Goal: Transaction & Acquisition: Purchase product/service

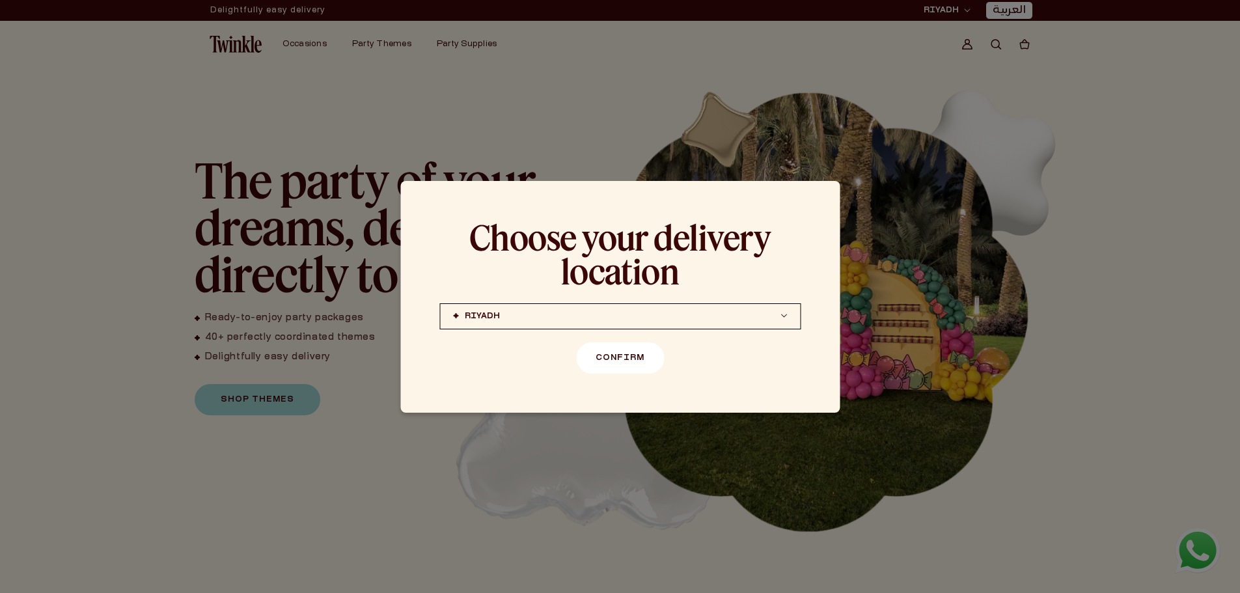
click at [629, 354] on button "Confirm" at bounding box center [620, 357] width 88 height 31
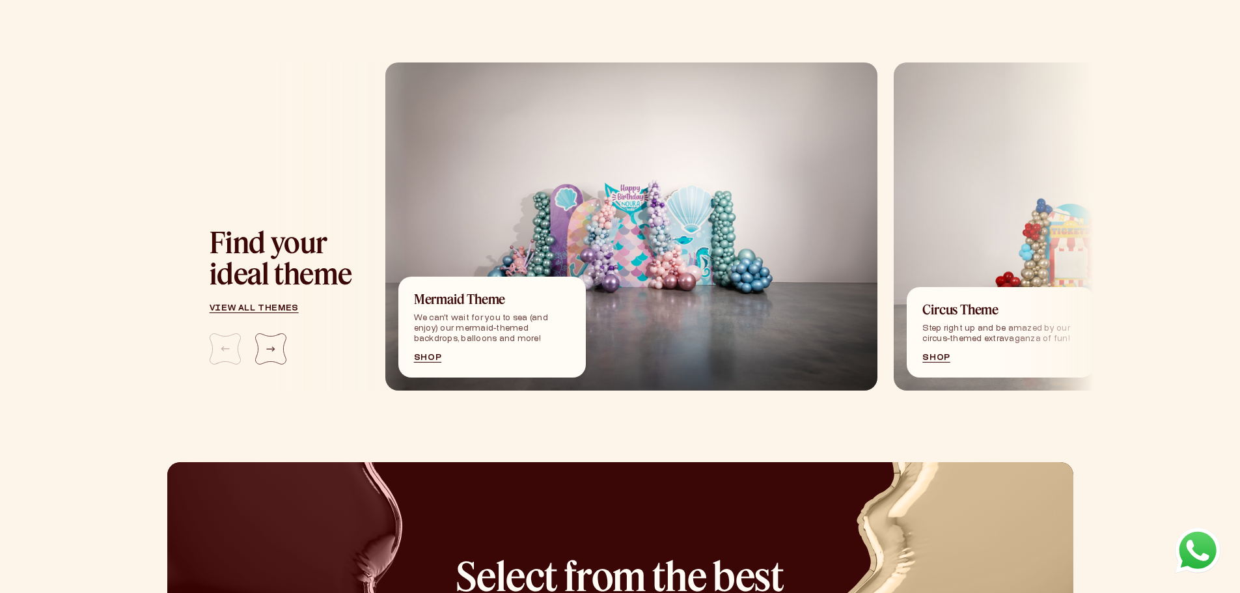
scroll to position [1436, 0]
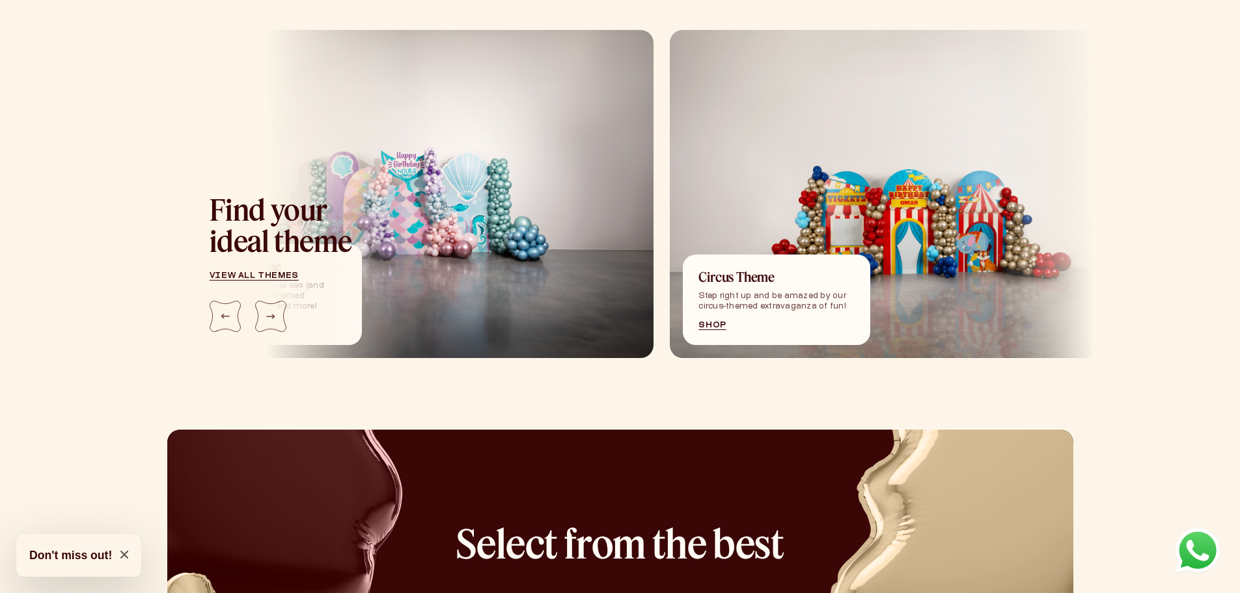
click at [474, 206] on img "1 / 5" at bounding box center [407, 194] width 493 height 328
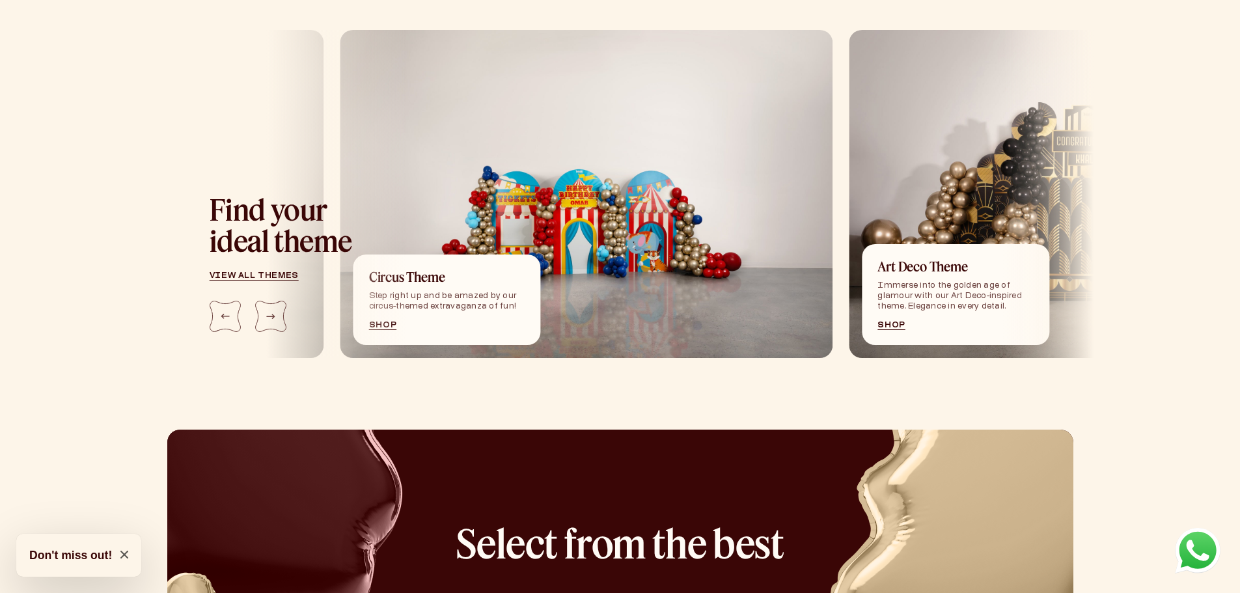
click at [730, 217] on img "2 / 5" at bounding box center [586, 194] width 493 height 328
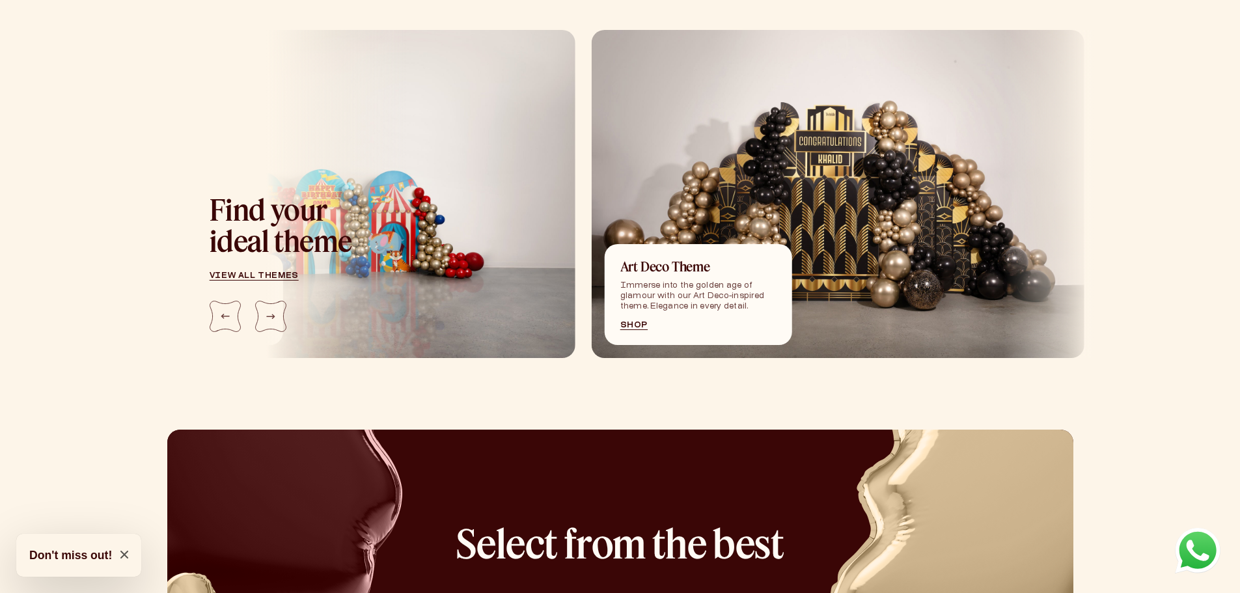
click at [441, 197] on img "2 / 5" at bounding box center [329, 194] width 493 height 328
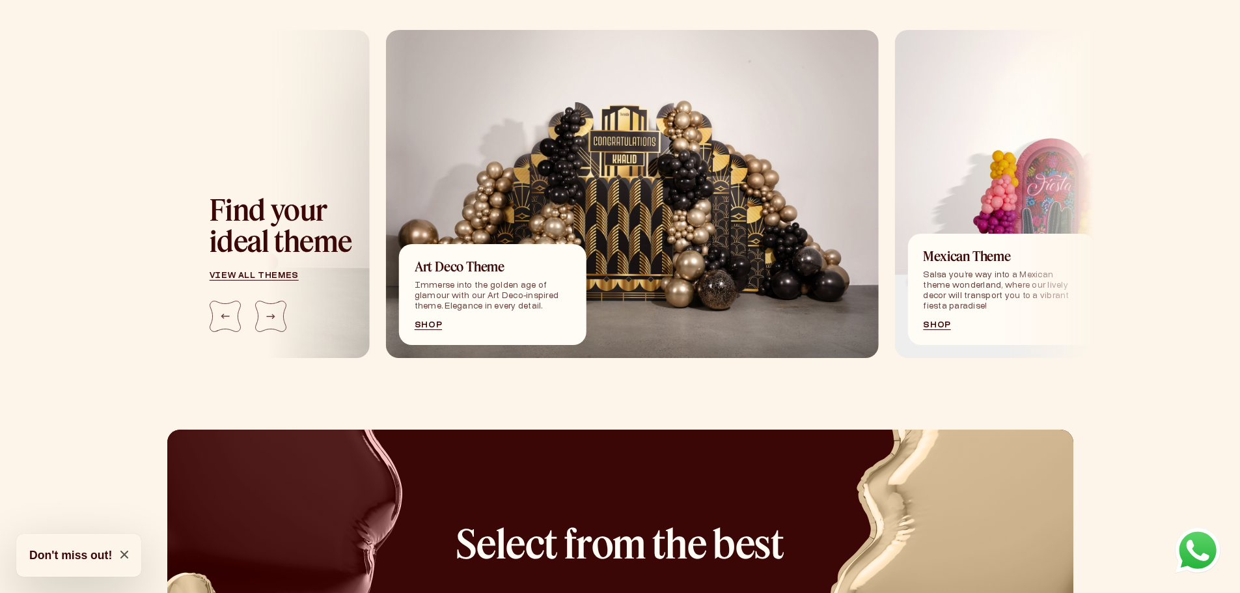
click at [717, 184] on img "3 / 5" at bounding box center [632, 194] width 493 height 328
click at [435, 323] on link "Shop" at bounding box center [492, 326] width 156 height 8
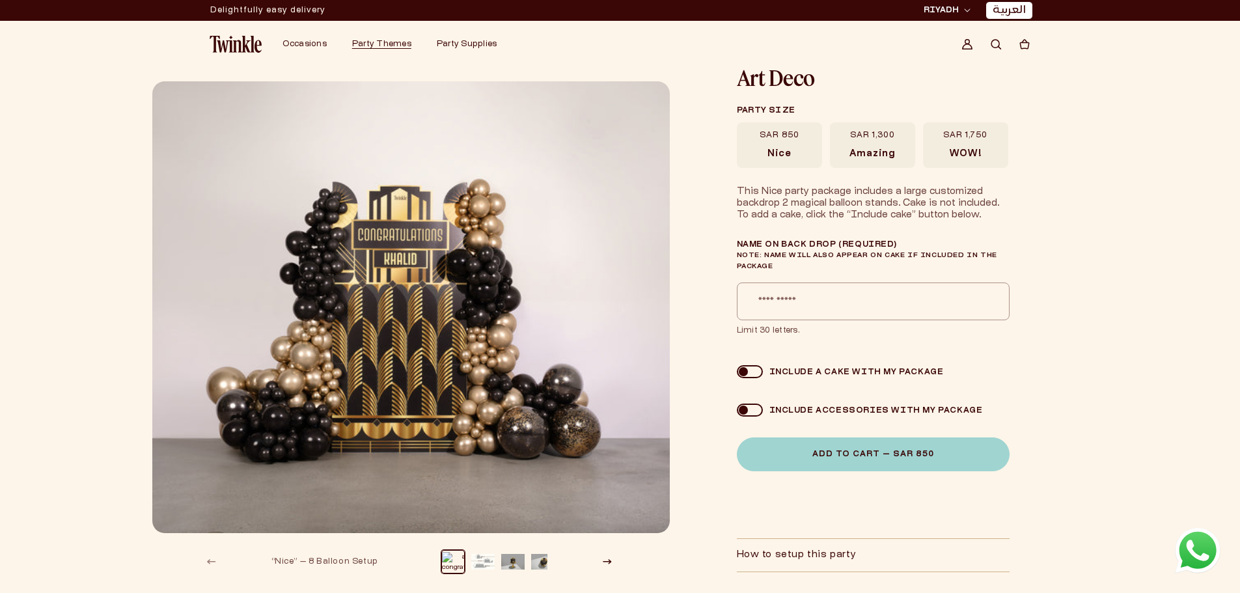
click at [467, 400] on img "Gallery Viewer" at bounding box center [411, 307] width 519 height 453
click at [481, 559] on button "Load image 2 in gallery view" at bounding box center [482, 561] width 23 height 23
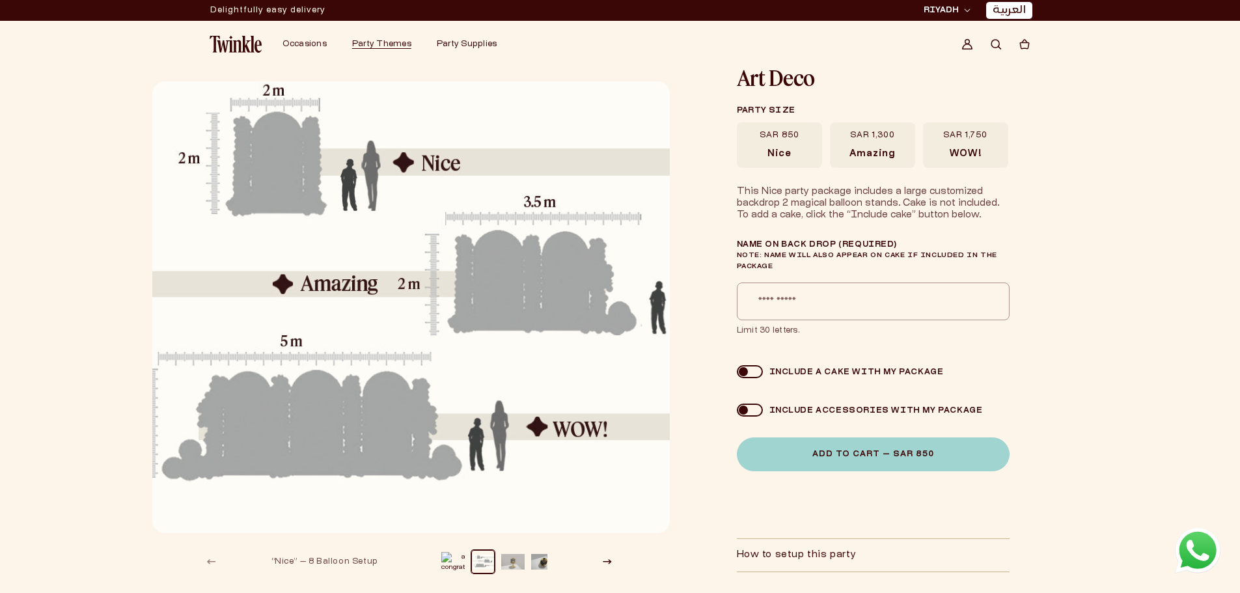
click at [512, 562] on button "Load image 3 in gallery view" at bounding box center [512, 561] width 23 height 23
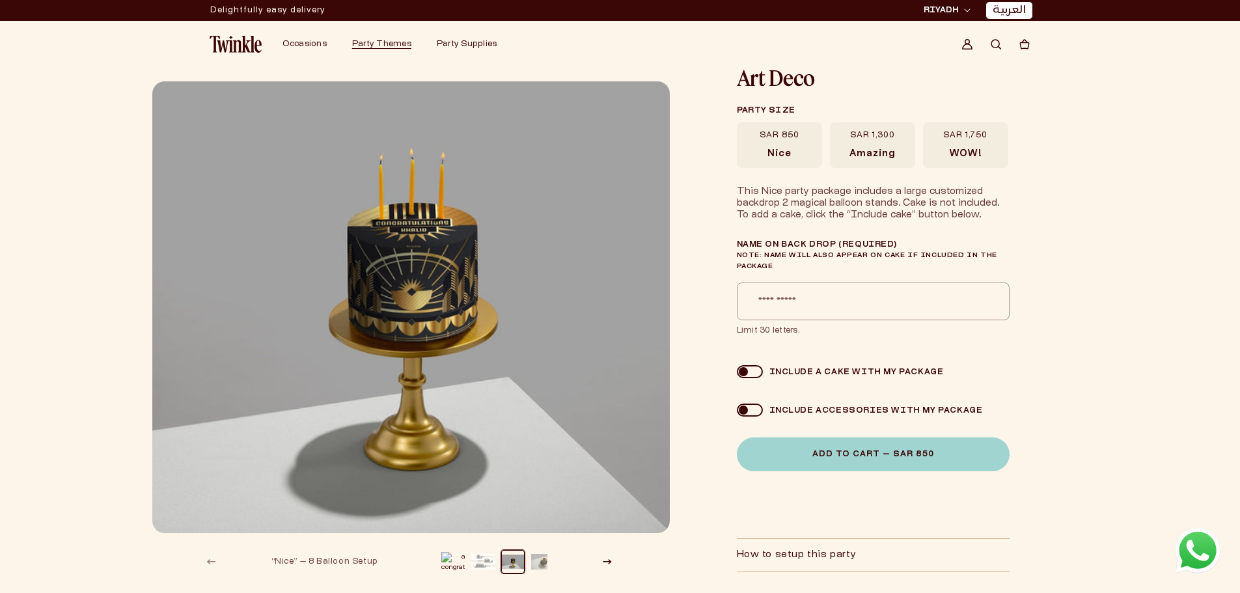
click at [540, 562] on button "Load image 4 in gallery view" at bounding box center [542, 561] width 23 height 23
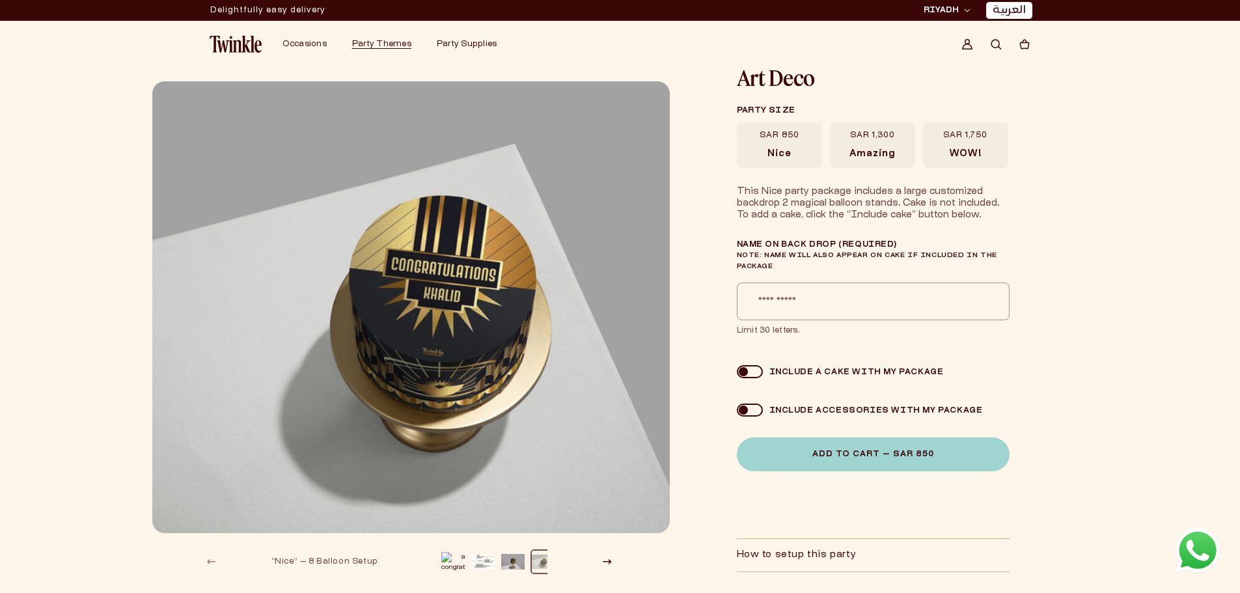
scroll to position [0, 10]
click at [609, 564] on button "Slide right" at bounding box center [607, 561] width 29 height 29
click at [469, 560] on button "Load image 2 in gallery view" at bounding box center [472, 561] width 23 height 23
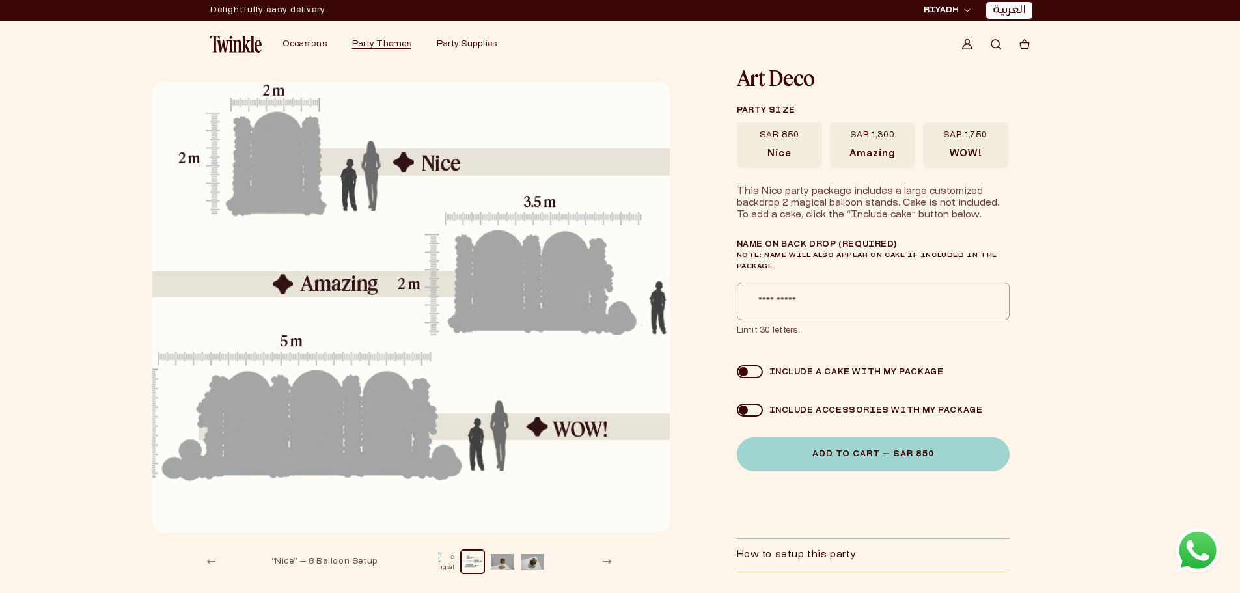
click at [450, 559] on button "Load image 1 in gallery view" at bounding box center [442, 561] width 23 height 23
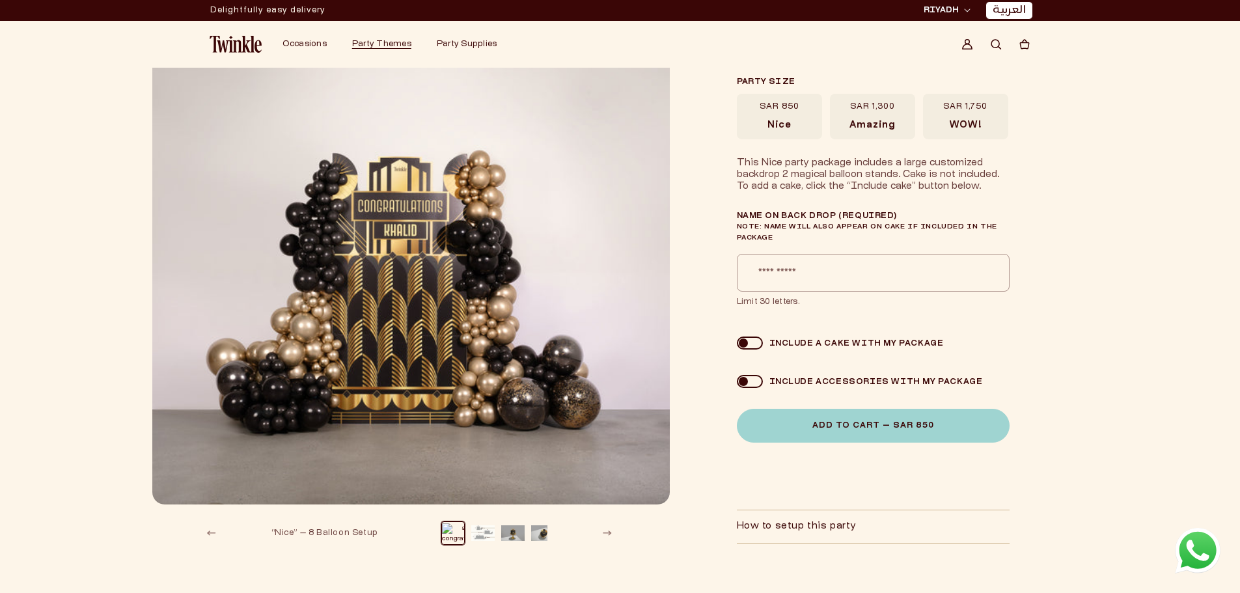
scroll to position [0, 0]
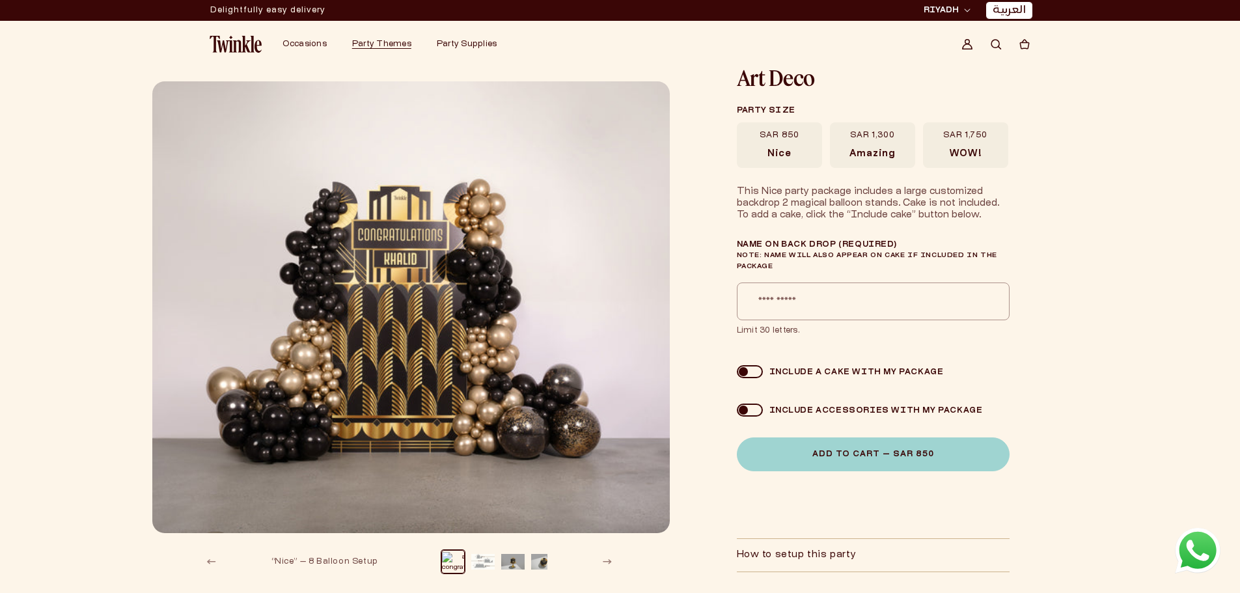
click at [951, 169] on div "Art Deco Art Deco Party size SAR 850 Nice" at bounding box center [913, 341] width 352 height 547
click at [957, 152] on span "WOW!" at bounding box center [966, 154] width 32 height 12
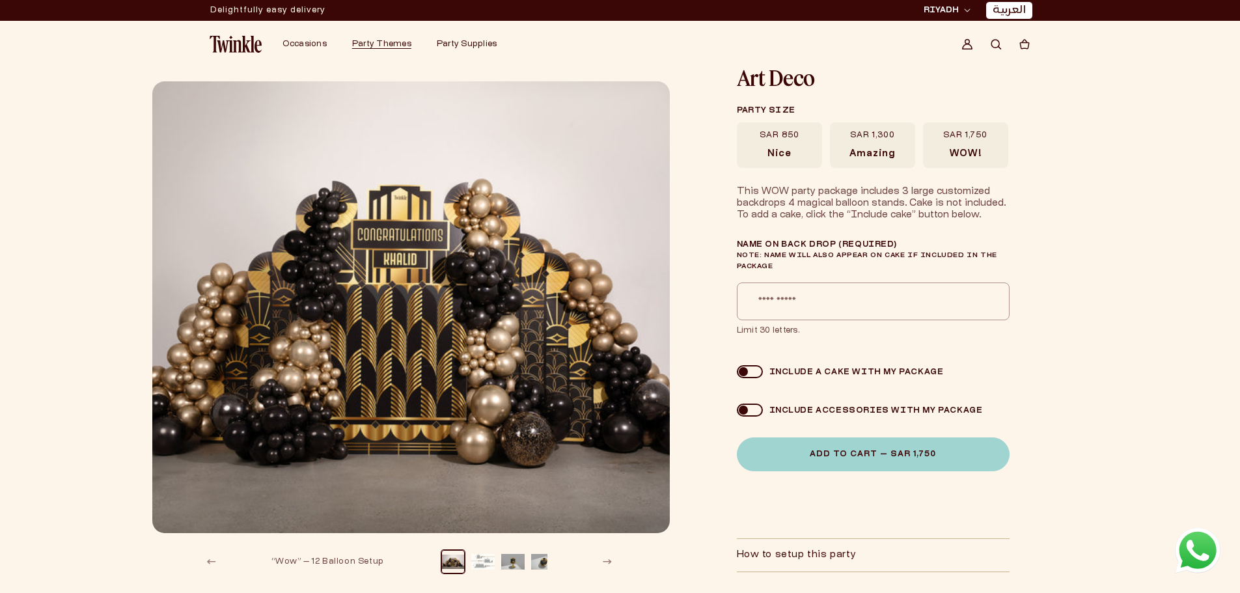
click at [791, 142] on label "SAR 850 Nice" at bounding box center [779, 145] width 85 height 46
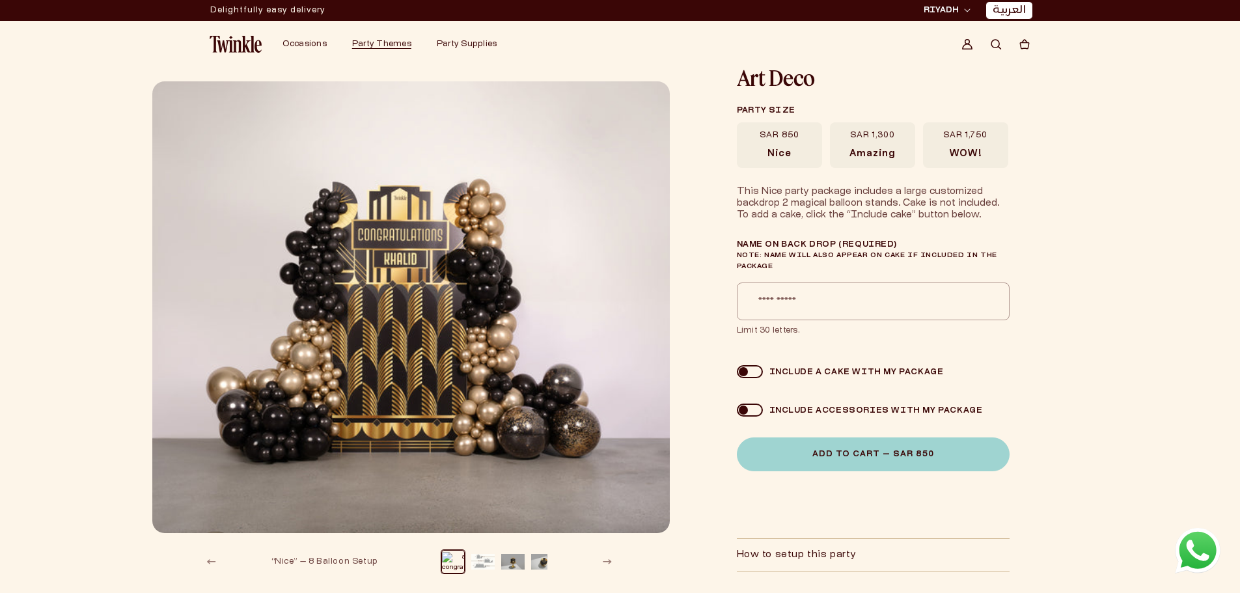
click at [853, 136] on span "SAR 1,300" at bounding box center [872, 135] width 45 height 10
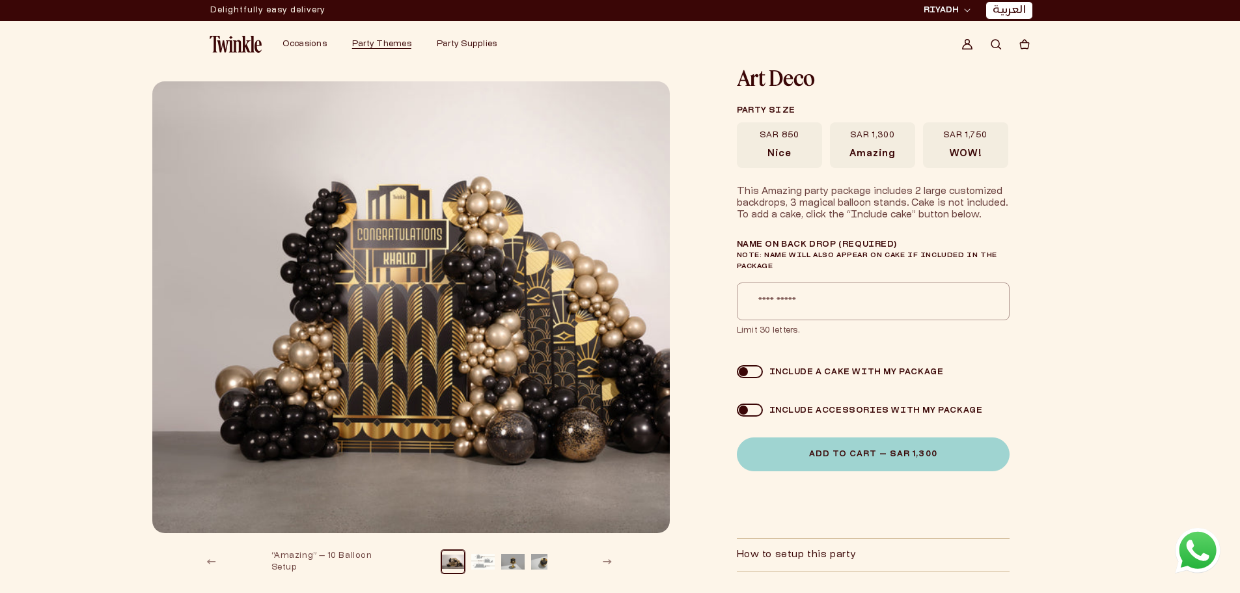
click at [950, 149] on span "WOW!" at bounding box center [966, 154] width 32 height 12
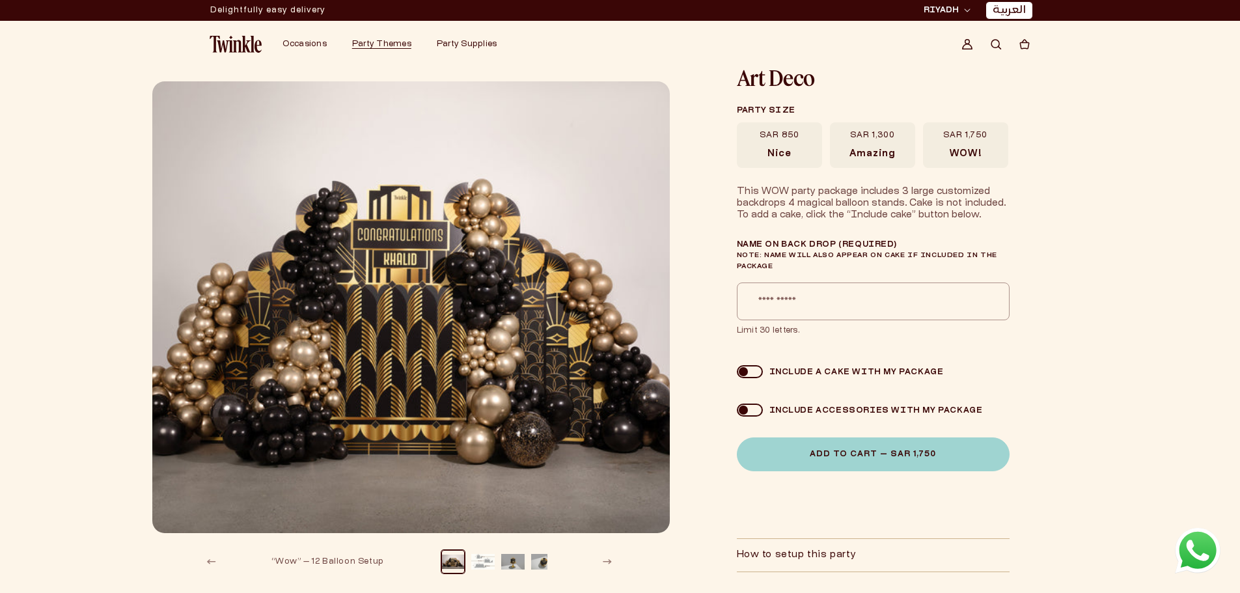
click at [127, 391] on div "Image 6 is now available in gallery view 1 / of 7 “Nice” — 8 Balloon Setup “Ama…" at bounding box center [620, 351] width 1240 height 567
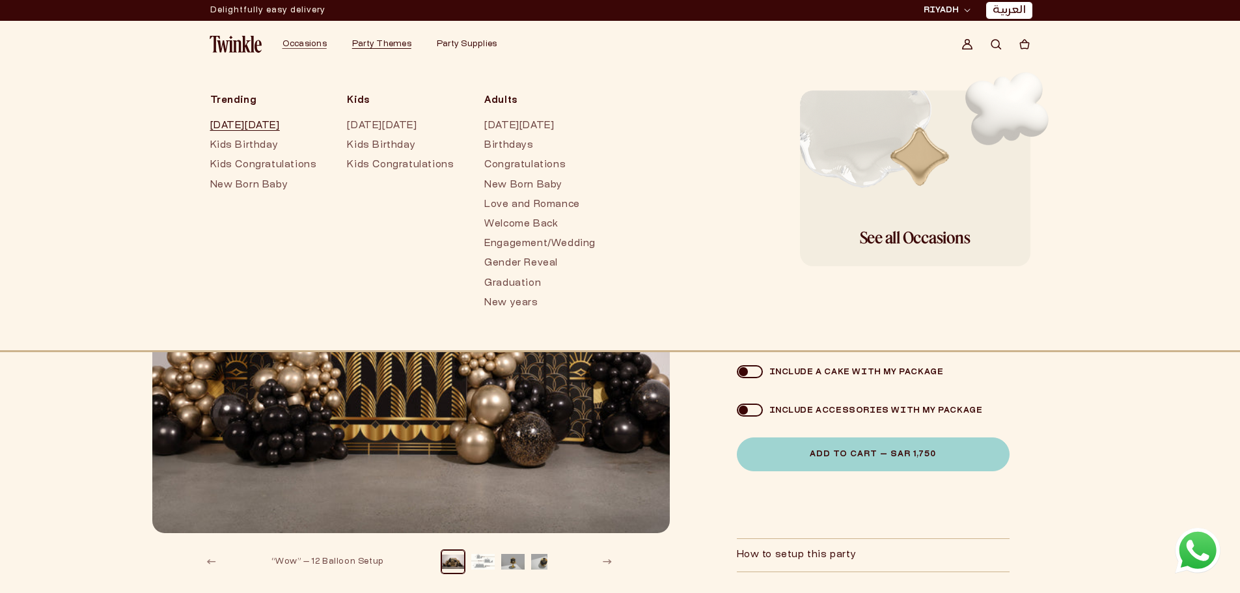
click at [267, 123] on link "[DATE][DATE]" at bounding box center [265, 126] width 111 height 20
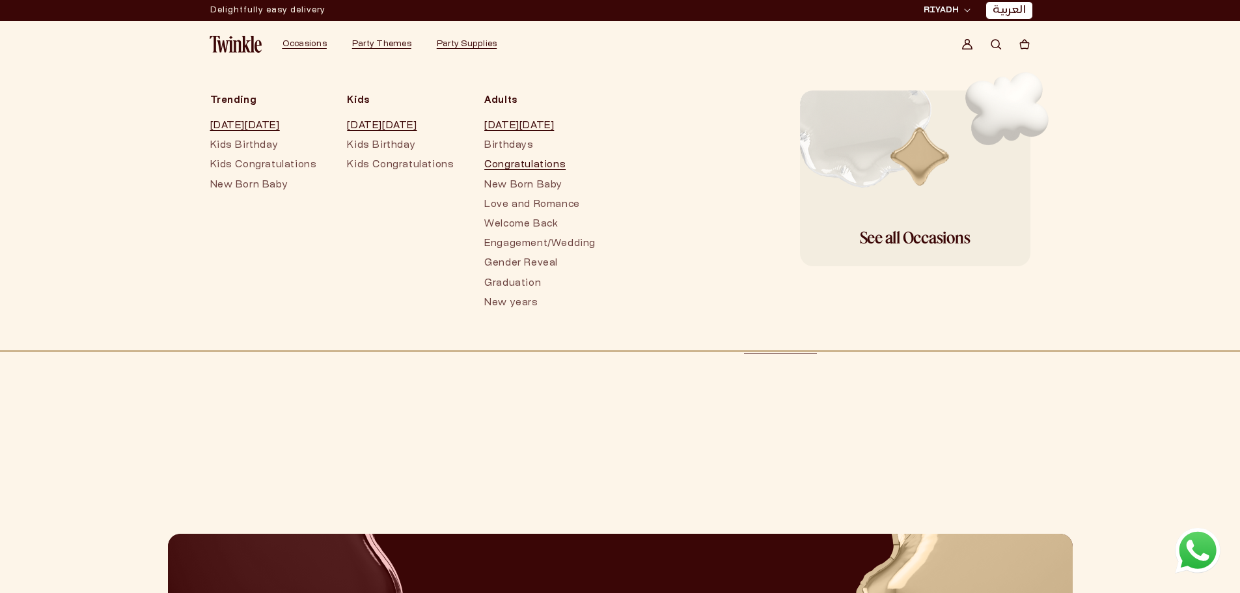
click at [497, 160] on link "Congratulations" at bounding box center [539, 166] width 111 height 20
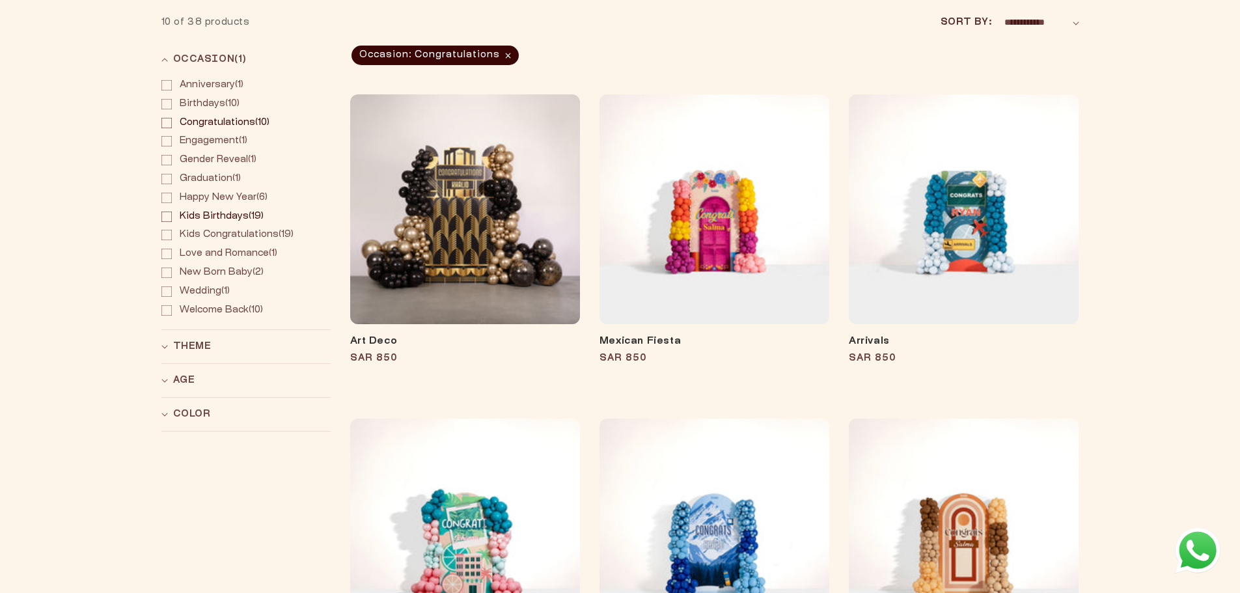
scroll to position [206, 0]
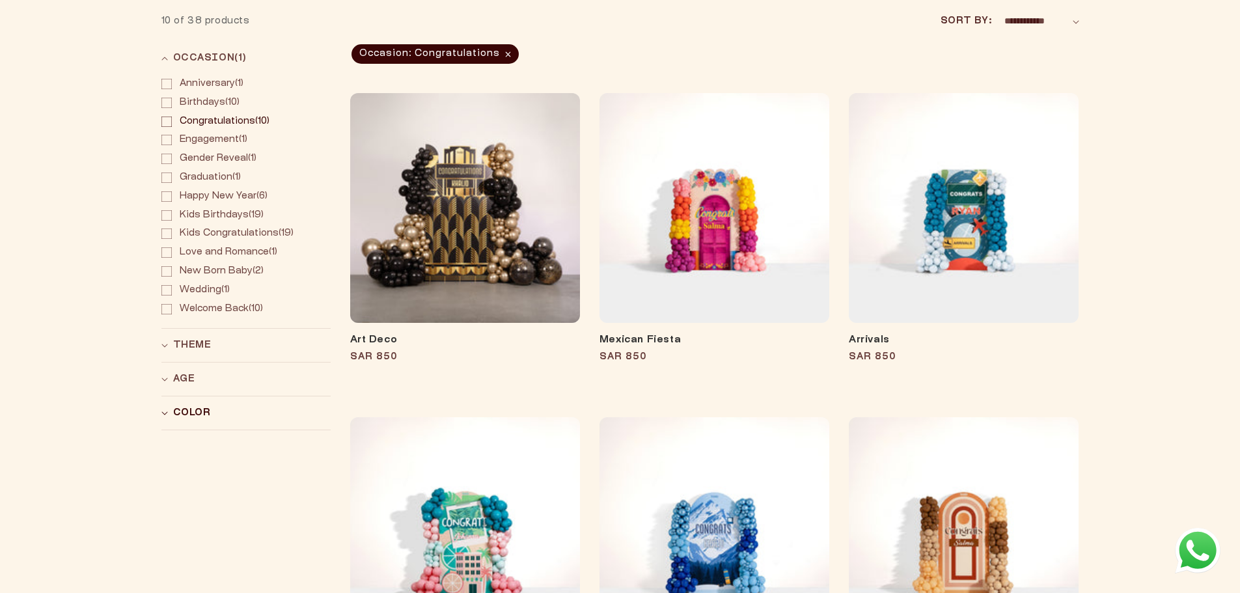
click at [177, 424] on summary "Color (0)" at bounding box center [245, 412] width 169 height 33
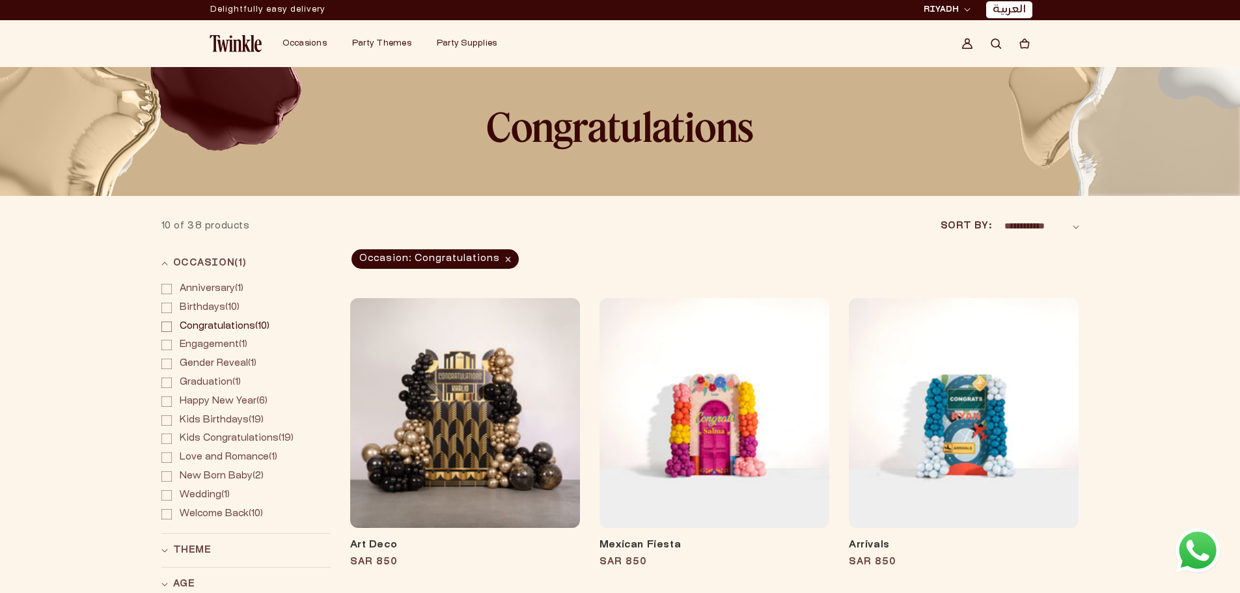
scroll to position [0, 0]
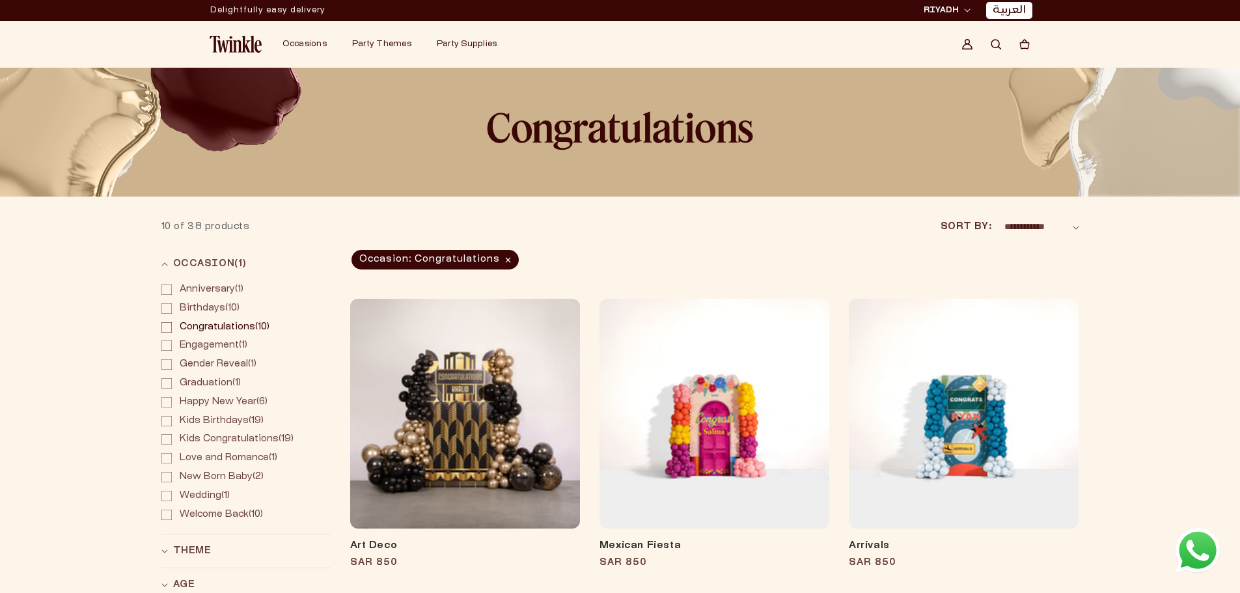
drag, startPoint x: 607, startPoint y: 208, endPoint x: 591, endPoint y: 133, distance: 75.8
click at [592, 127] on span at bounding box center [620, 50] width 1240 height 163
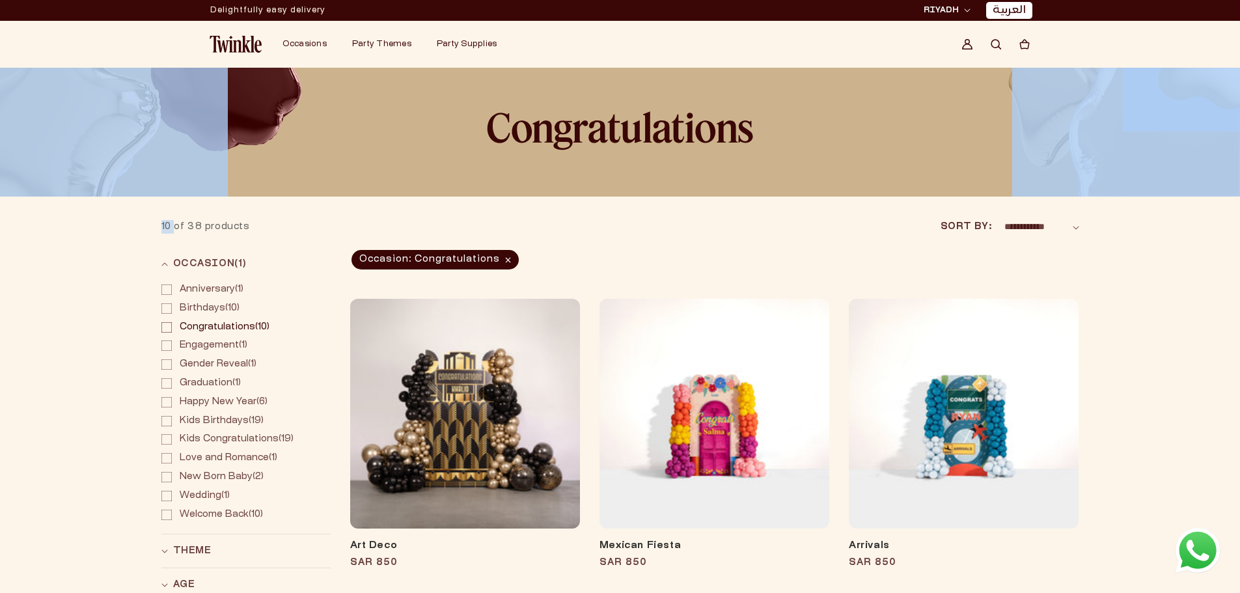
click at [592, 126] on span at bounding box center [620, 50] width 1240 height 163
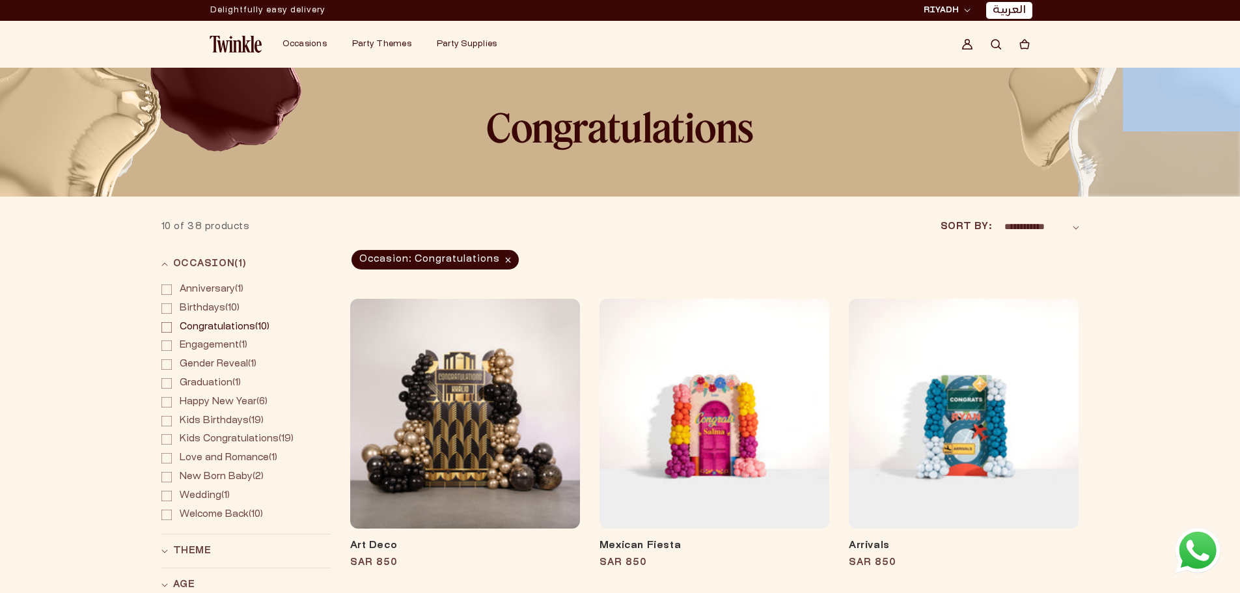
click at [592, 126] on span at bounding box center [620, 50] width 1240 height 163
click at [516, 540] on link "Art Deco" at bounding box center [465, 546] width 230 height 13
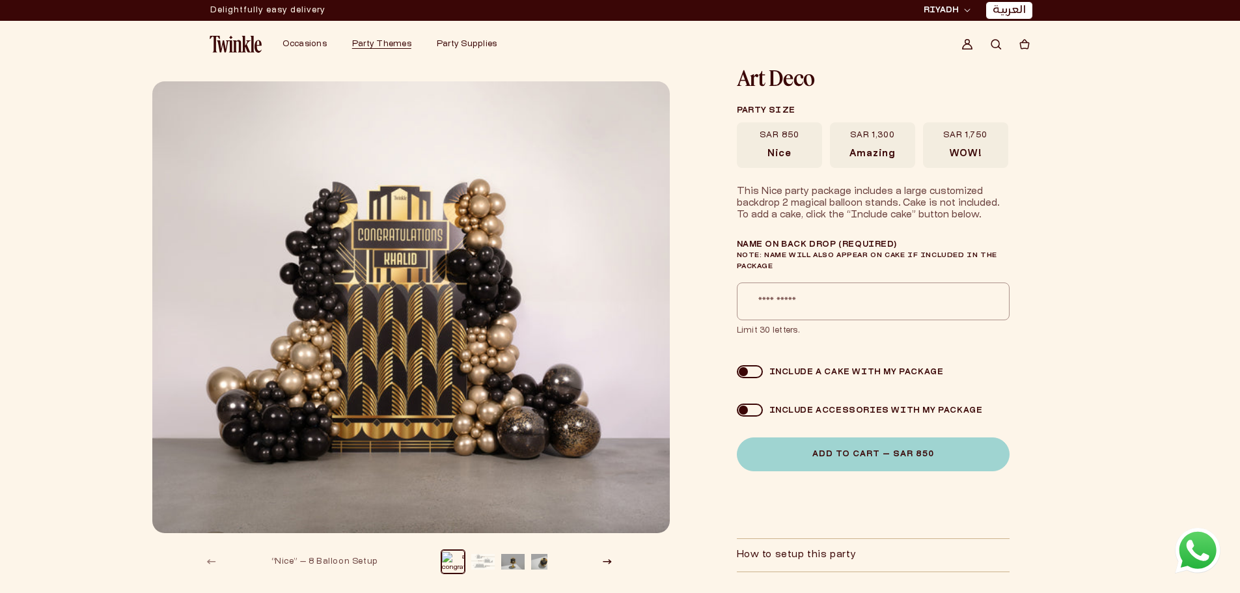
click at [484, 555] on button "Load image 2 in gallery view" at bounding box center [482, 561] width 23 height 23
